Goal: Task Accomplishment & Management: Manage account settings

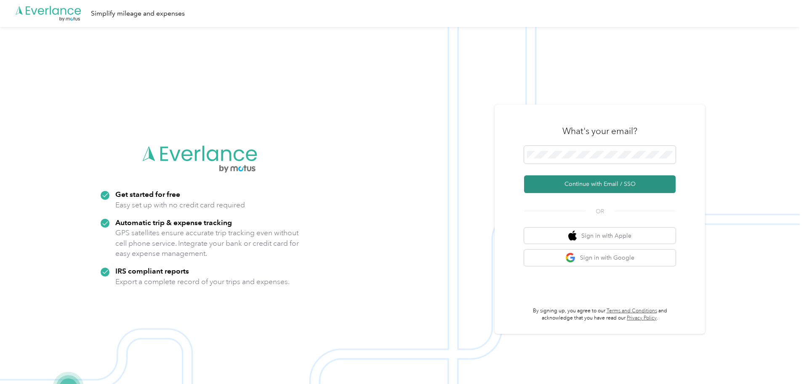
click at [573, 181] on button "Continue with Email / SSO" at bounding box center [600, 184] width 152 height 18
click at [601, 183] on button "Continue with Email / SSO" at bounding box center [600, 184] width 152 height 18
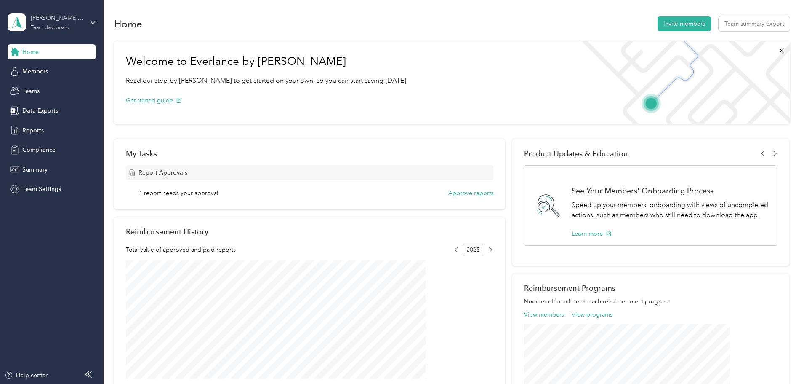
click at [48, 23] on div "nick.mcclaugherty@convergint.com Team dashboard" at bounding box center [57, 21] width 53 height 17
click at [47, 88] on div "Personal dashboard" at bounding box center [41, 88] width 53 height 9
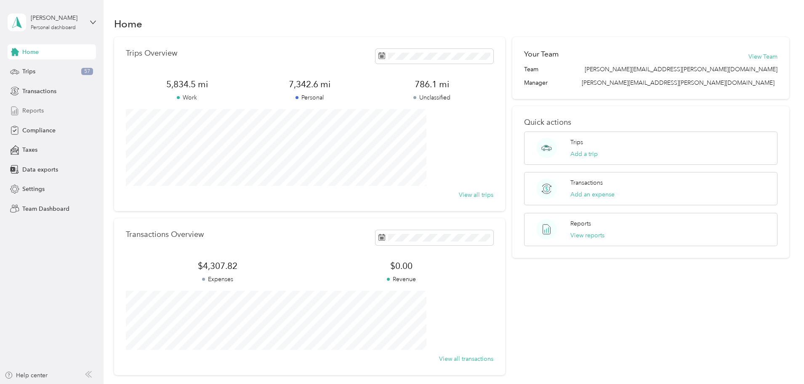
click at [40, 111] on span "Reports" at bounding box center [32, 110] width 21 height 9
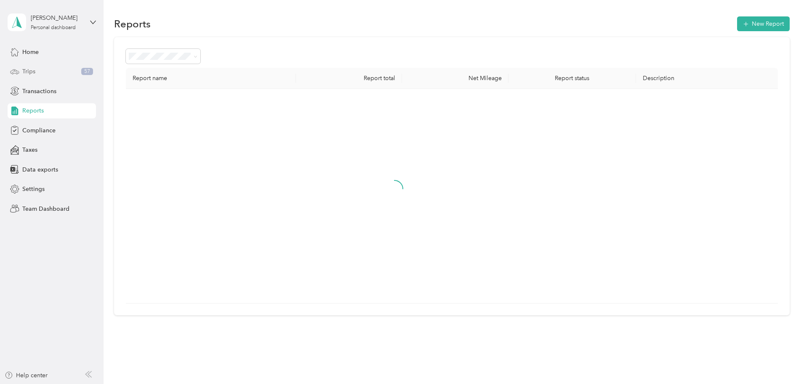
click at [29, 67] on span "Trips" at bounding box center [28, 71] width 13 height 9
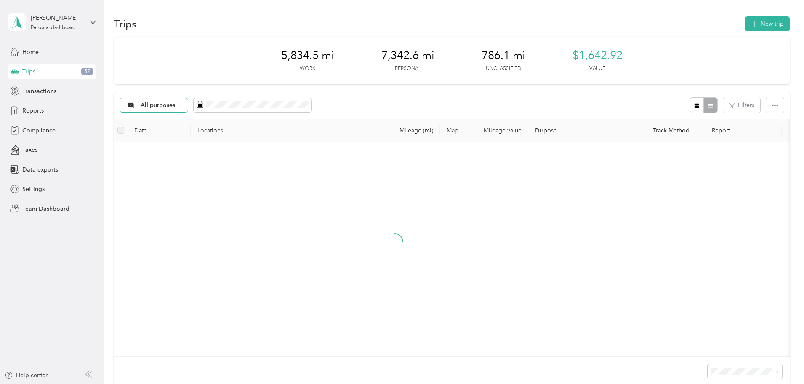
click at [182, 105] on icon at bounding box center [180, 104] width 3 height 3
click at [215, 138] on li "Unclassified" at bounding box center [224, 135] width 96 height 15
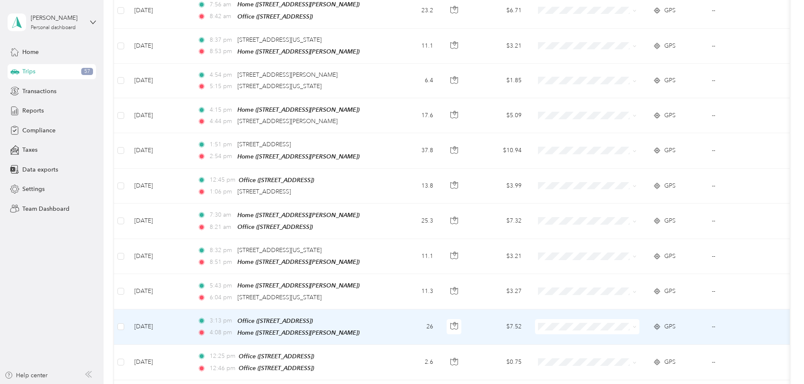
scroll to position [463, 0]
